Goal: Book appointment/travel/reservation

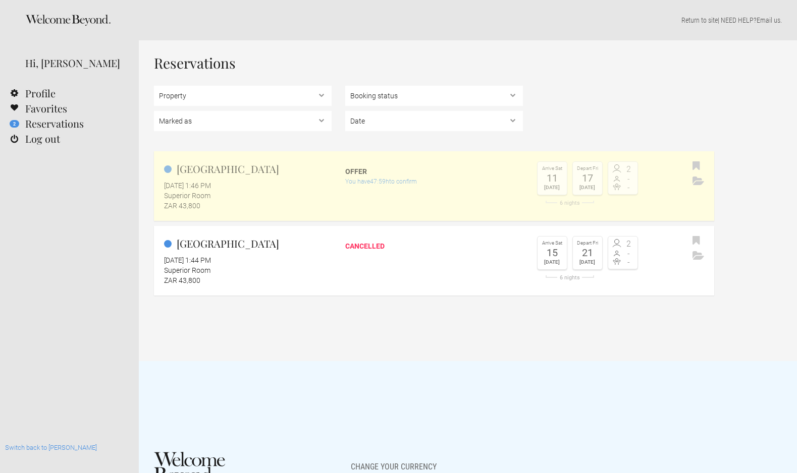
click at [273, 204] on div "ZAR 43,800" at bounding box center [248, 206] width 168 height 10
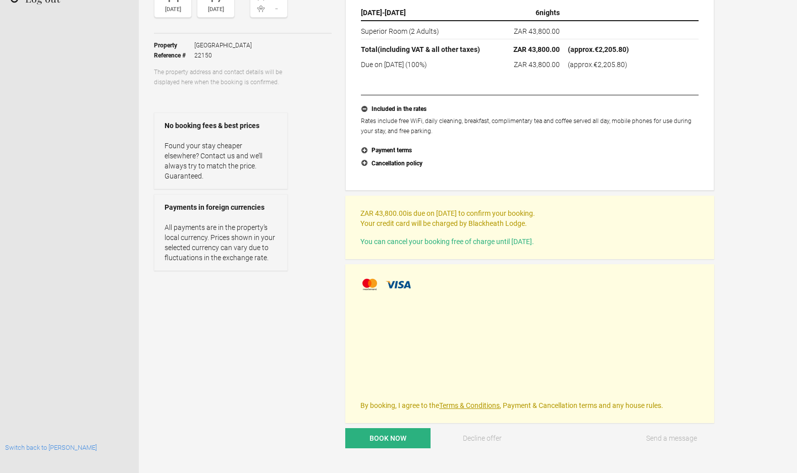
scroll to position [146, 0]
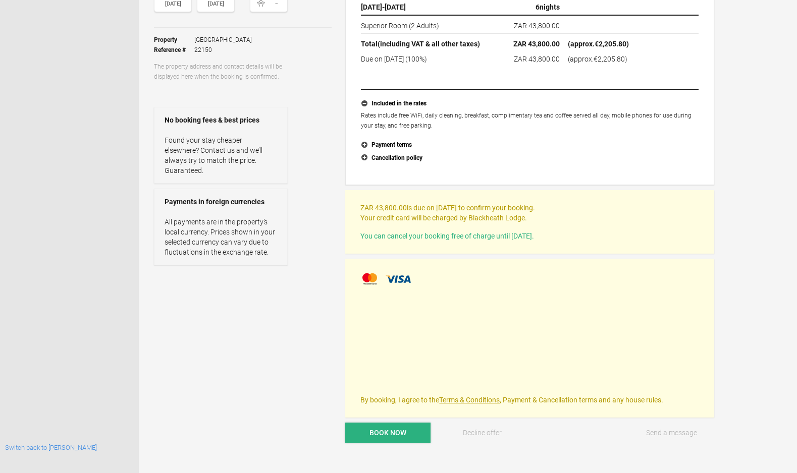
click at [394, 437] on span "Book now" at bounding box center [387, 433] width 37 height 8
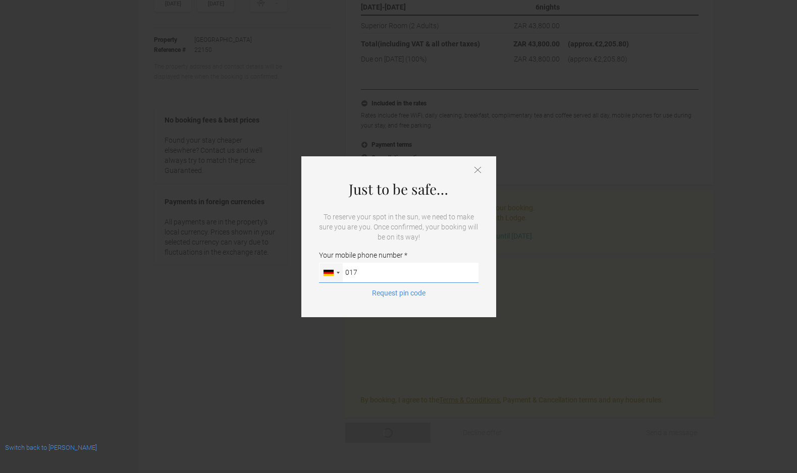
type input "017"
click at [480, 169] on icon at bounding box center [477, 170] width 7 height 7
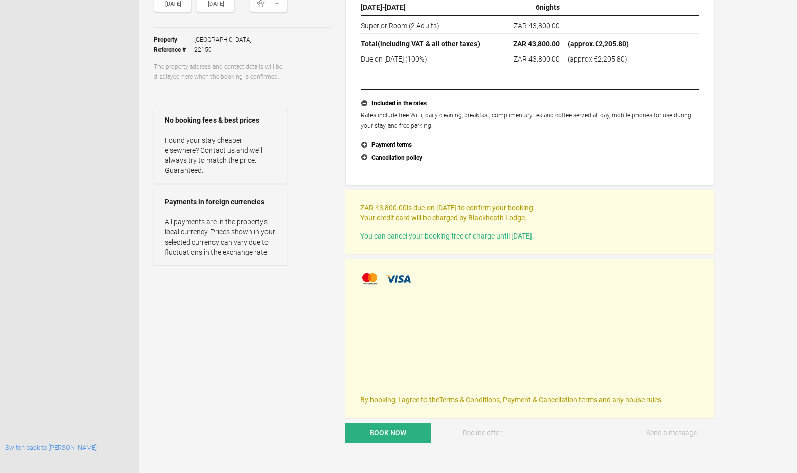
scroll to position [0, 0]
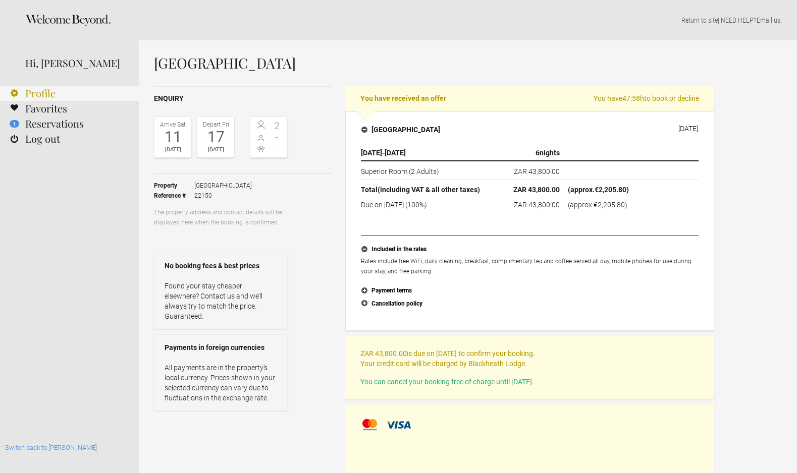
click at [48, 92] on link "Profile" at bounding box center [69, 93] width 139 height 15
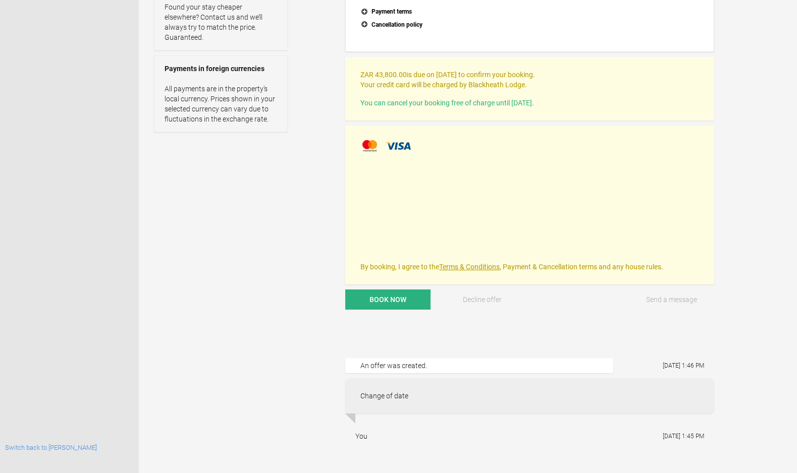
scroll to position [357, 0]
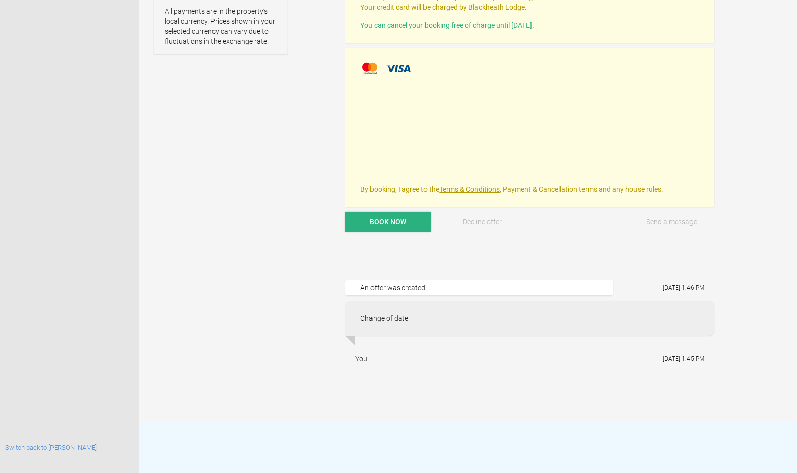
click at [384, 219] on span "Book now" at bounding box center [387, 222] width 37 height 8
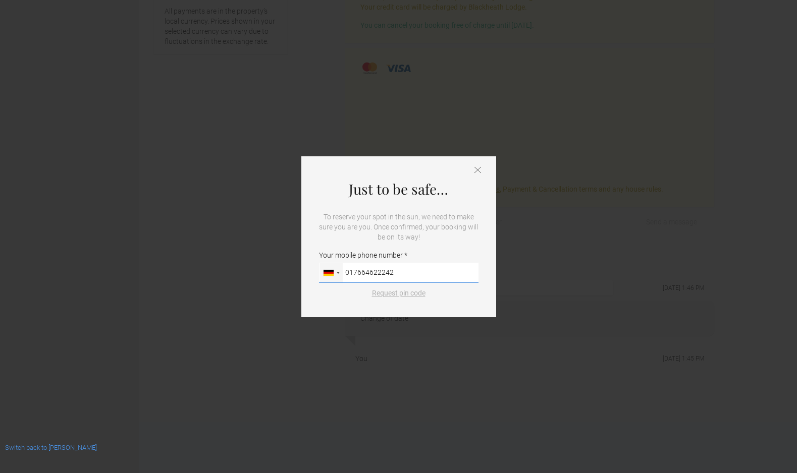
type input "017664622242"
click at [405, 292] on button "Request pin code" at bounding box center [399, 293] width 66 height 10
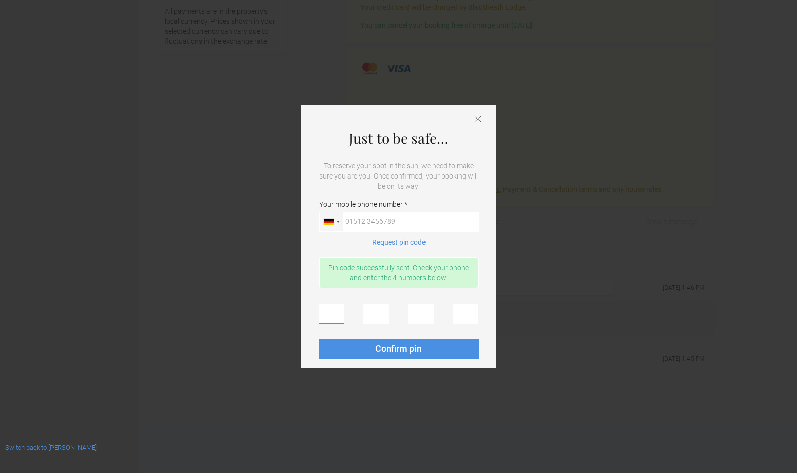
click at [338, 311] on input "text" at bounding box center [331, 314] width 25 height 20
type input "9"
type input "0"
type input "1"
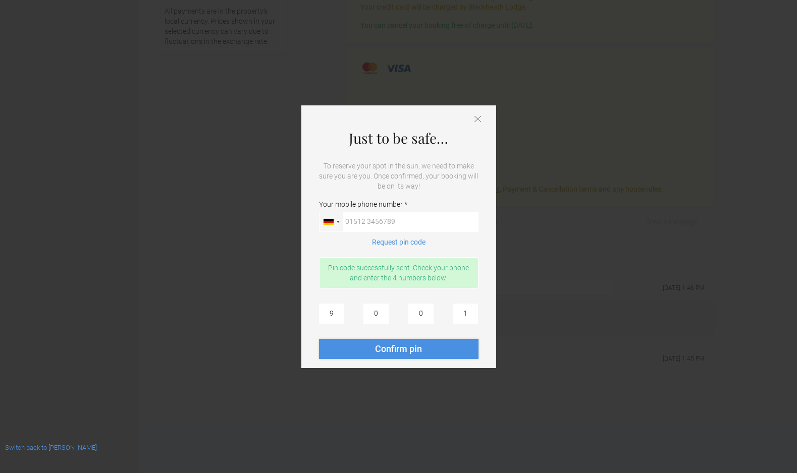
click at [391, 359] on button "Confirm pin" at bounding box center [398, 349] width 159 height 20
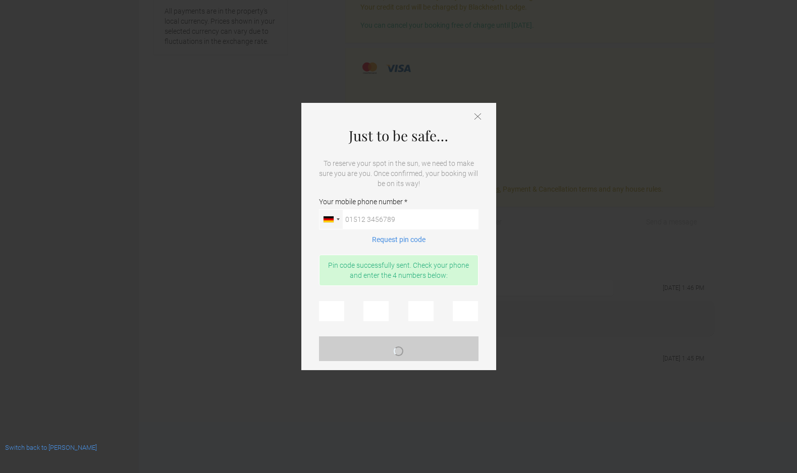
scroll to position [0, 0]
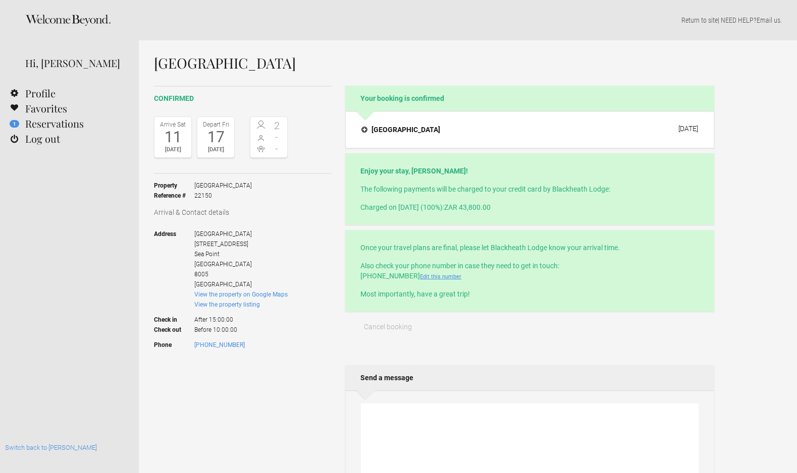
click at [432, 276] on link "Edit this number" at bounding box center [440, 277] width 41 height 7
